Goal: Find specific page/section: Find specific page/section

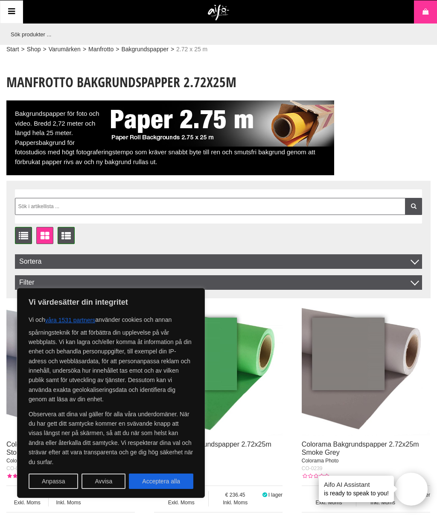
click at [168, 481] on button "Acceptera alla" at bounding box center [161, 480] width 64 height 15
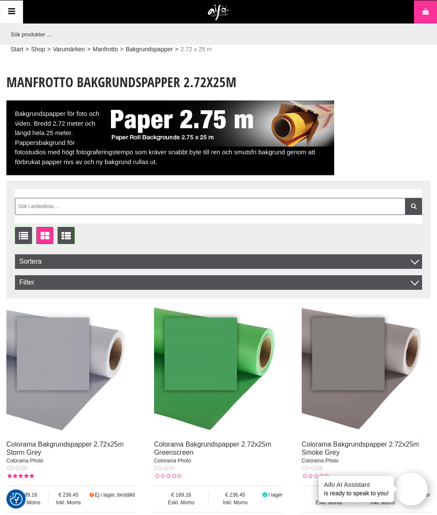
checkbox input "true"
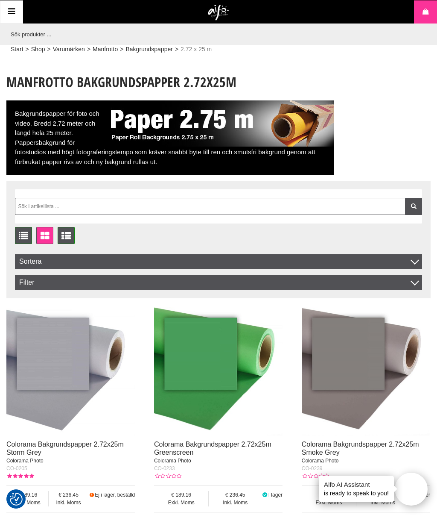
click at [42, 51] on link "Shop" at bounding box center [38, 49] width 14 height 9
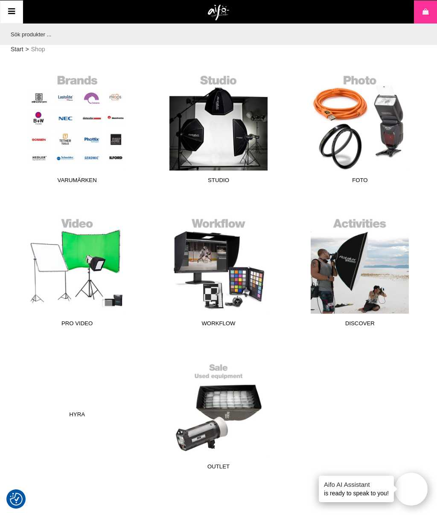
click at [222, 122] on link "Studio" at bounding box center [218, 129] width 131 height 115
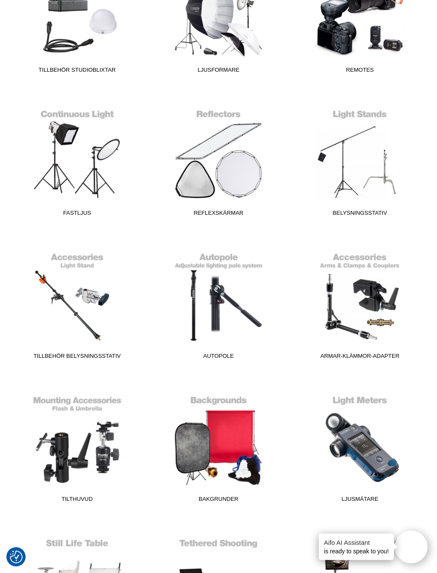
scroll to position [439, 0]
click at [214, 445] on link "Bakgrunder" at bounding box center [218, 448] width 131 height 115
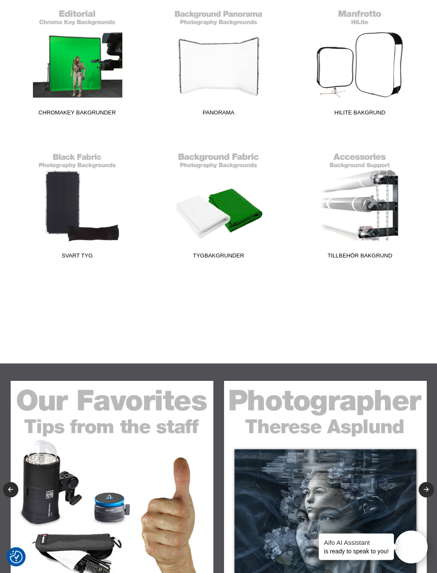
scroll to position [422, 0]
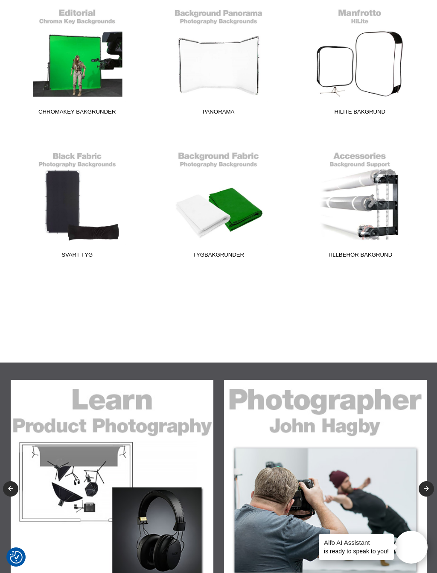
click at [412, 195] on link "Tillbehör Bakgrund" at bounding box center [360, 204] width 131 height 115
click at [223, 175] on link "Tygbakgrunder" at bounding box center [218, 204] width 131 height 115
